Goal: Find specific page/section: Find specific page/section

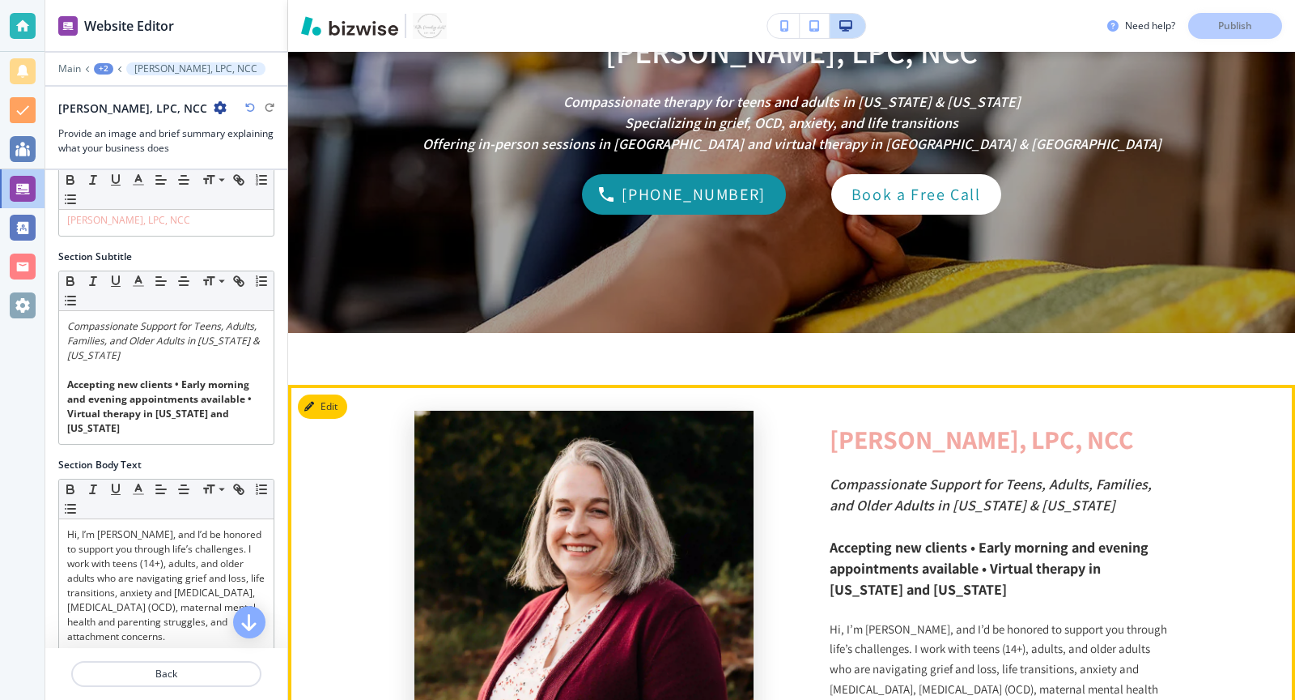
scroll to position [247, 0]
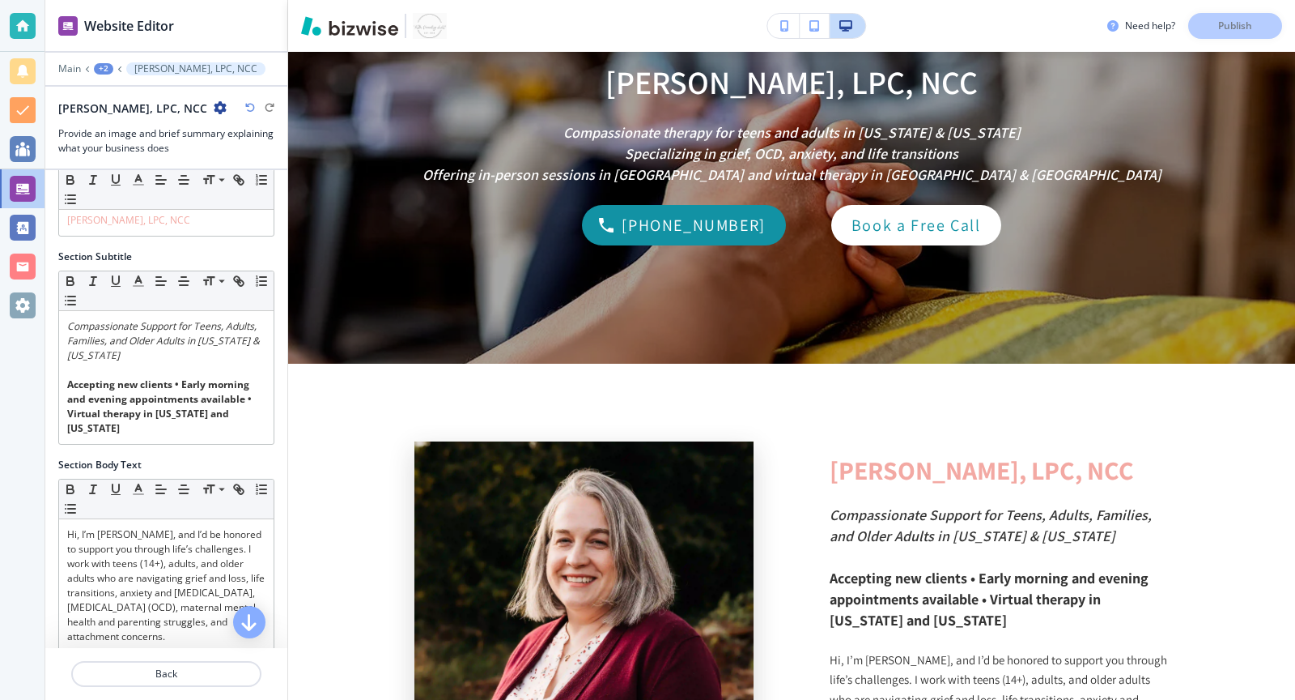
click at [427, 24] on img "button" at bounding box center [430, 26] width 34 height 26
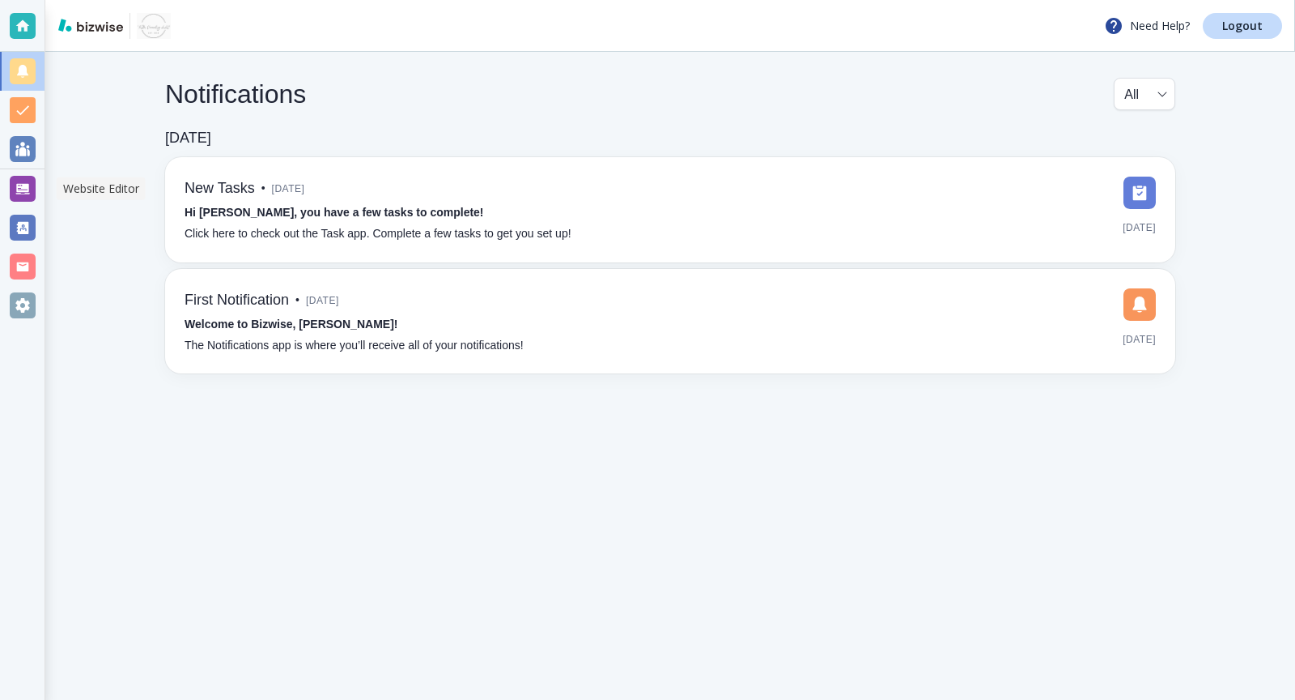
click at [19, 193] on div at bounding box center [23, 189] width 26 height 26
